Goal: Find contact information: Find contact information

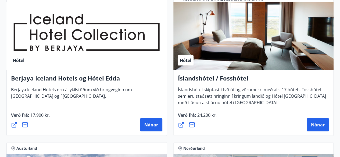
scroll to position [1037, 0]
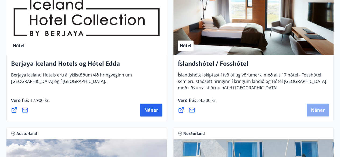
click at [318, 109] on span "Nánar" at bounding box center [318, 110] width 14 height 6
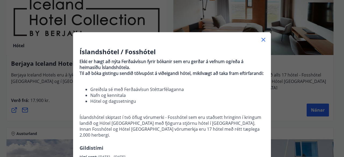
click at [268, 55] on div "Íslandshótel / Fosshótel Ekki er hægt að nýta Ferðaávísun fyrir bókanir sem eru…" at bounding box center [172, 112] width 198 height 130
click at [261, 124] on p "Íslandshótel skiptast í tvö öflug vörumerki - Fosshótel sem eru staðsett hringi…" at bounding box center [172, 127] width 185 height 24
click at [263, 40] on icon at bounding box center [263, 40] width 1 height 1
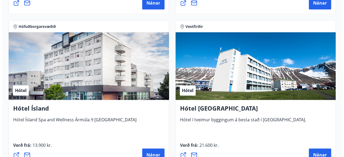
scroll to position [1306, 0]
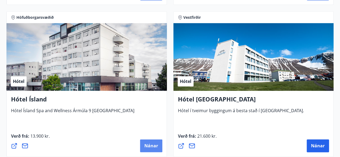
click at [148, 144] on span "Nánar" at bounding box center [151, 146] width 14 height 6
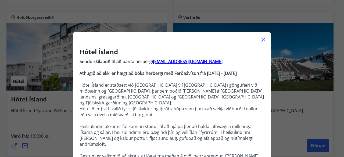
click at [237, 72] on strong "Athugið að ekki er hægt að bóka herbergi með Ferðaávísun frá [DATE] - [DATE]" at bounding box center [158, 73] width 157 height 6
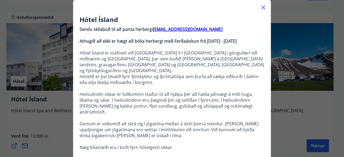
scroll to position [43, 0]
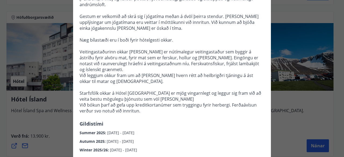
click at [266, 47] on div "Hótel Ísland Sendu skilaboð til að panta herbergi [EMAIL_ADDRESS][DOMAIN_NAME] …" at bounding box center [172, 31] width 198 height 246
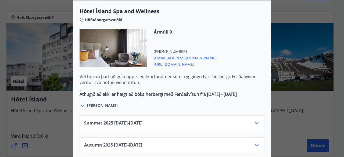
scroll to position [312, 0]
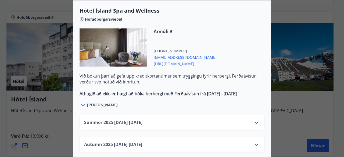
click at [82, 104] on icon at bounding box center [83, 105] width 4 height 2
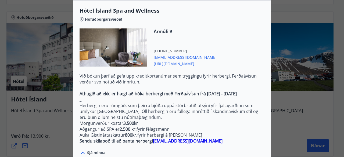
click at [82, 103] on p "Herbergin eru rúmgóð, sum þeirra bjóða uppá stórbrotið útsýni yfir fjallagarðin…" at bounding box center [172, 112] width 185 height 18
click at [233, 126] on p "Aðgangur að SPA er 2.500 kr. fyrir félagsmenn" at bounding box center [172, 129] width 185 height 6
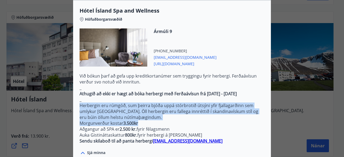
drag, startPoint x: 262, startPoint y: 83, endPoint x: 262, endPoint y: 107, distance: 24.5
click at [262, 107] on div "Hótel Ísland Spa and Wellness Höfuðborgarsvæðið Ármúli 9 [PHONE_NUMBER] [EMAIL_…" at bounding box center [172, 82] width 198 height 150
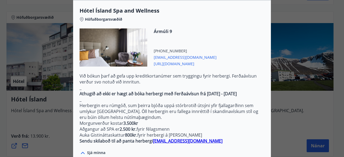
click at [260, 144] on div "Sjá minna" at bounding box center [172, 150] width 185 height 12
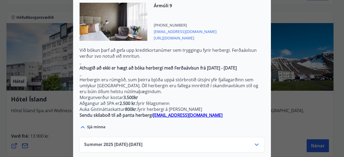
click at [182, 34] on span "[URL][DOMAIN_NAME]" at bounding box center [185, 37] width 63 height 6
